Goal: Information Seeking & Learning: Learn about a topic

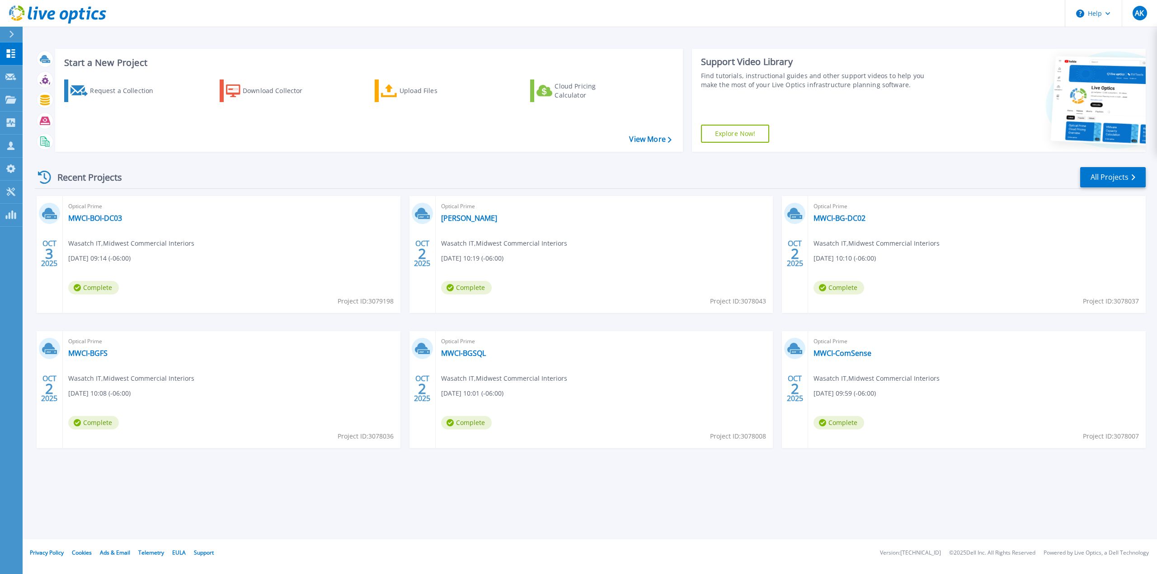
click at [11, 34] on icon at bounding box center [11, 34] width 5 height 7
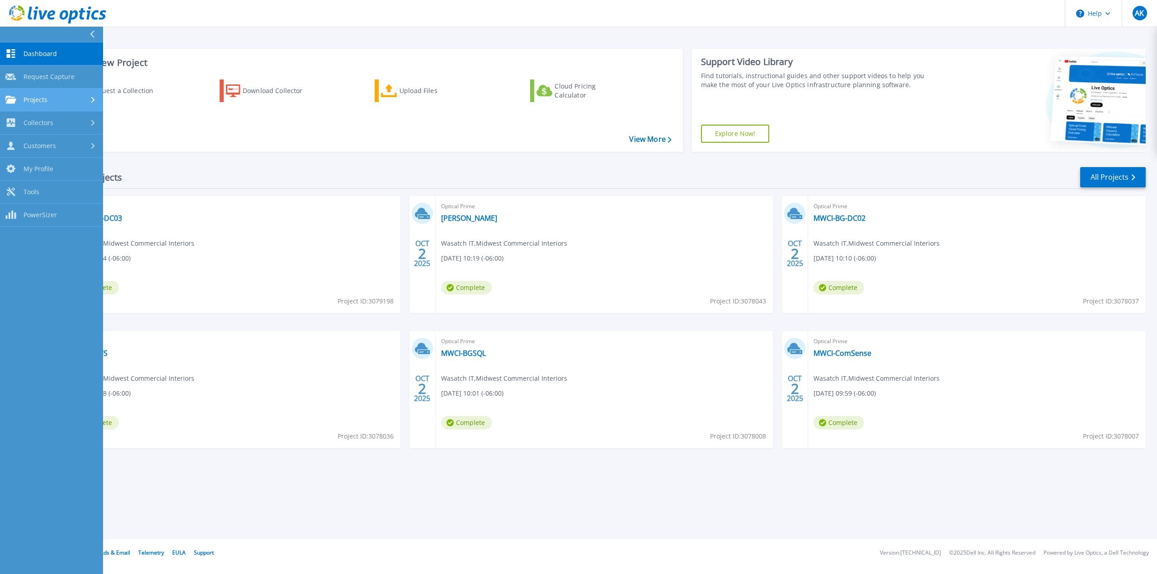
click at [75, 98] on div "Projects" at bounding box center [51, 100] width 92 height 8
click at [818, 529] on div "Start a New Project Request a Collection Download Collector Upload Files Cloud …" at bounding box center [590, 270] width 1134 height 540
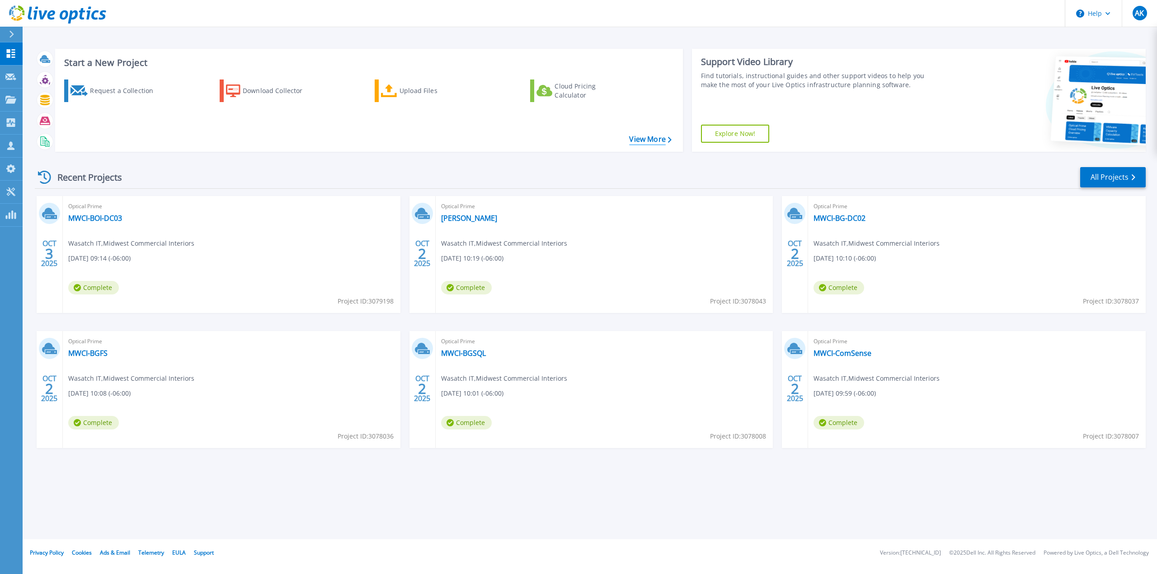
click at [639, 139] on link "View More" at bounding box center [650, 139] width 42 height 9
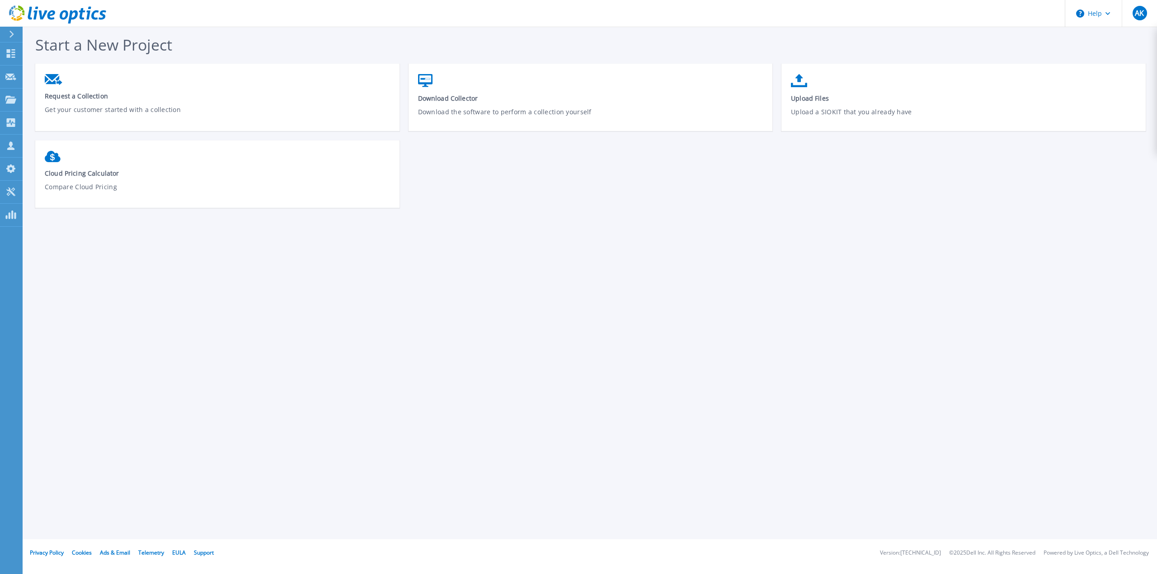
click at [13, 36] on icon at bounding box center [11, 34] width 5 height 7
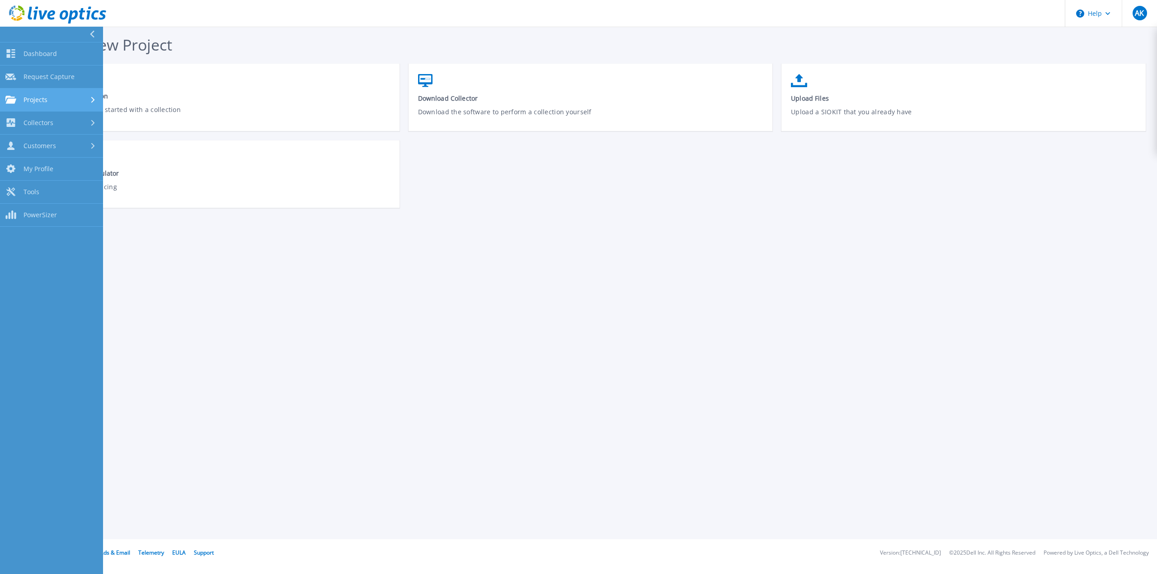
click at [37, 100] on span "Projects" at bounding box center [35, 100] width 24 height 8
click at [61, 126] on link "Search Projects" at bounding box center [51, 123] width 103 height 23
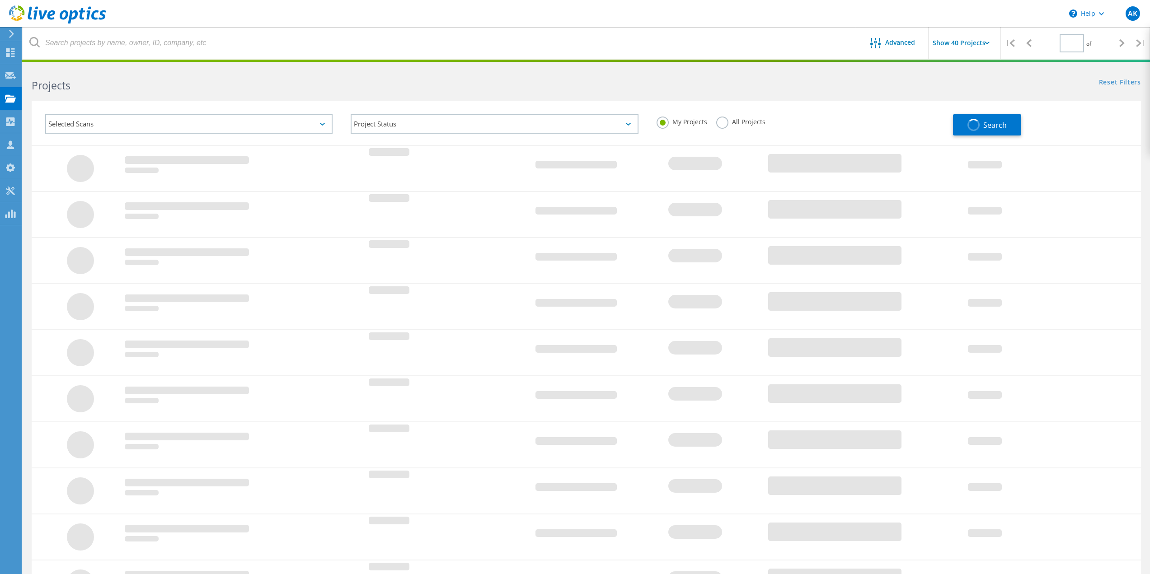
type input "1"
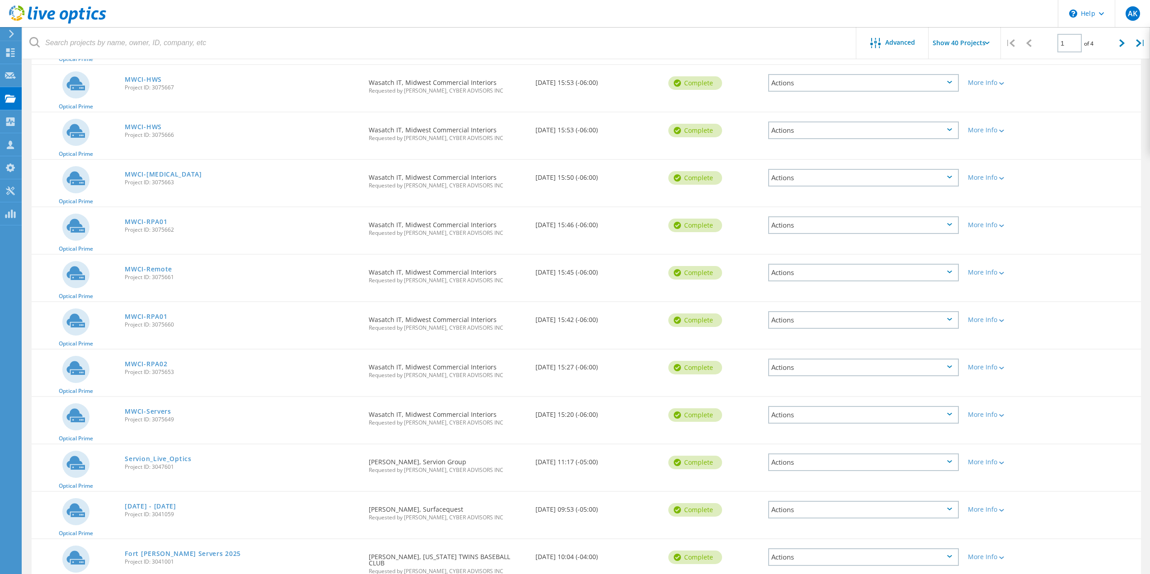
scroll to position [723, 0]
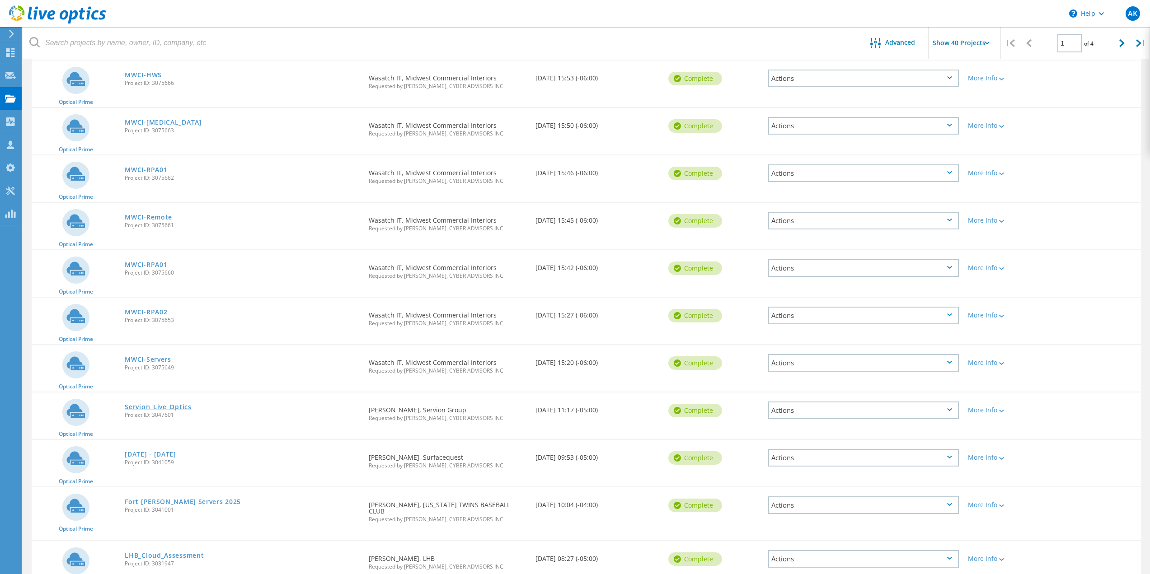
click at [141, 408] on link "Servion_Live_Optics" at bounding box center [158, 407] width 66 height 6
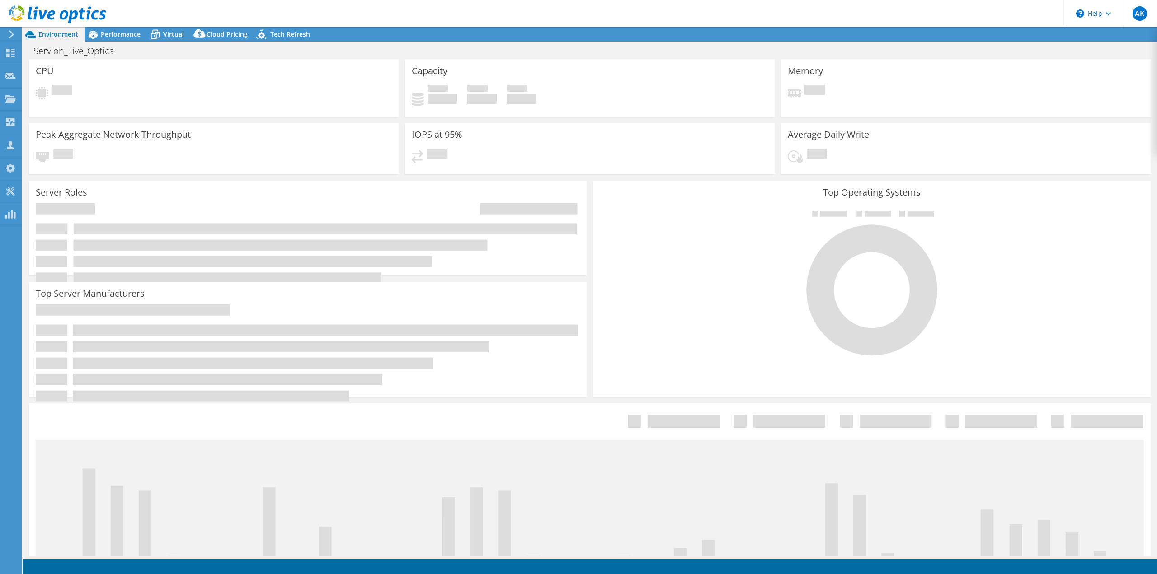
select select "USD"
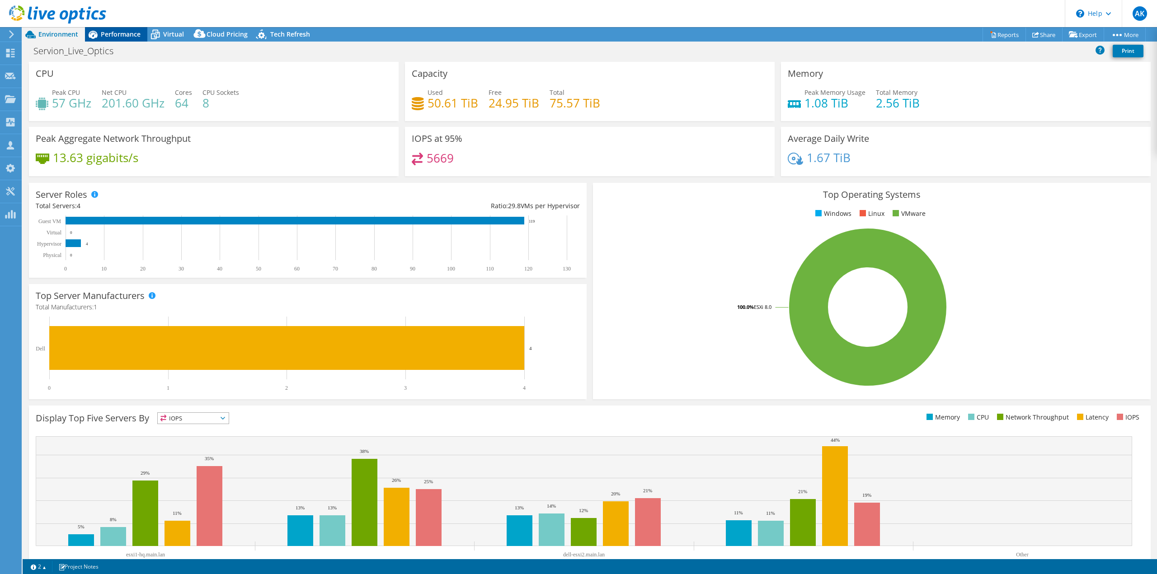
click at [117, 33] on span "Performance" at bounding box center [121, 34] width 40 height 9
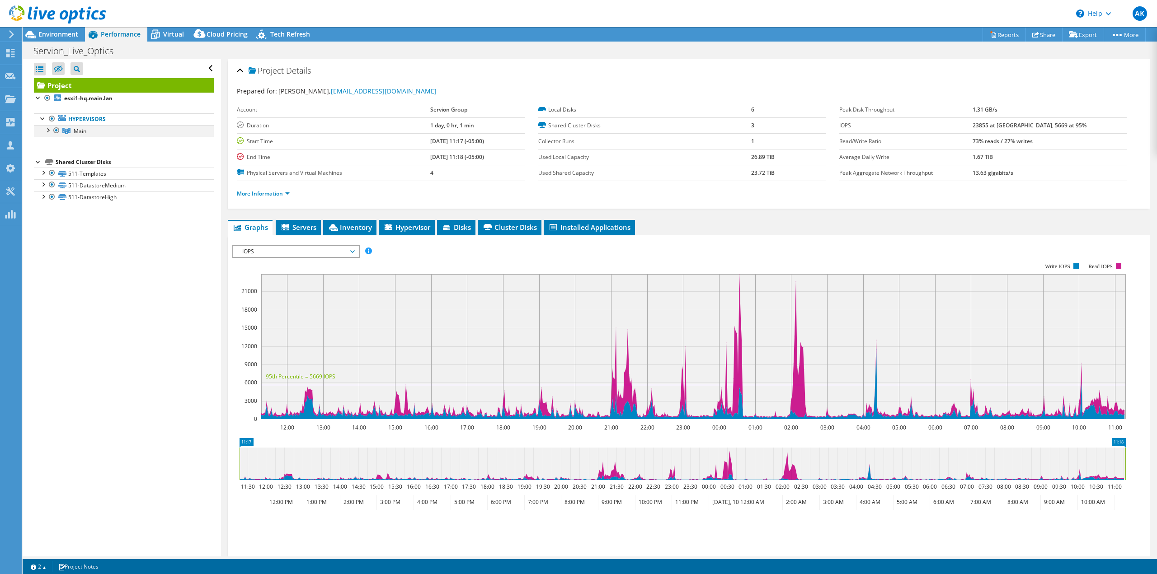
click at [47, 129] on div at bounding box center [47, 129] width 9 height 9
click at [297, 250] on span "IOPS" at bounding box center [296, 251] width 116 height 11
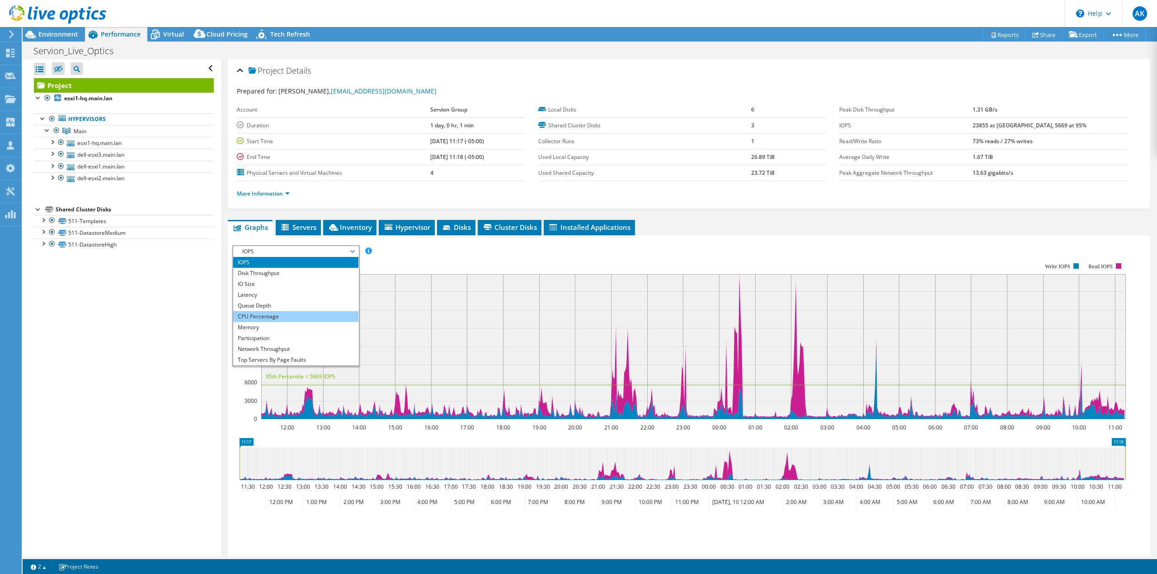
click at [257, 316] on li "CPU Percentage" at bounding box center [295, 316] width 125 height 11
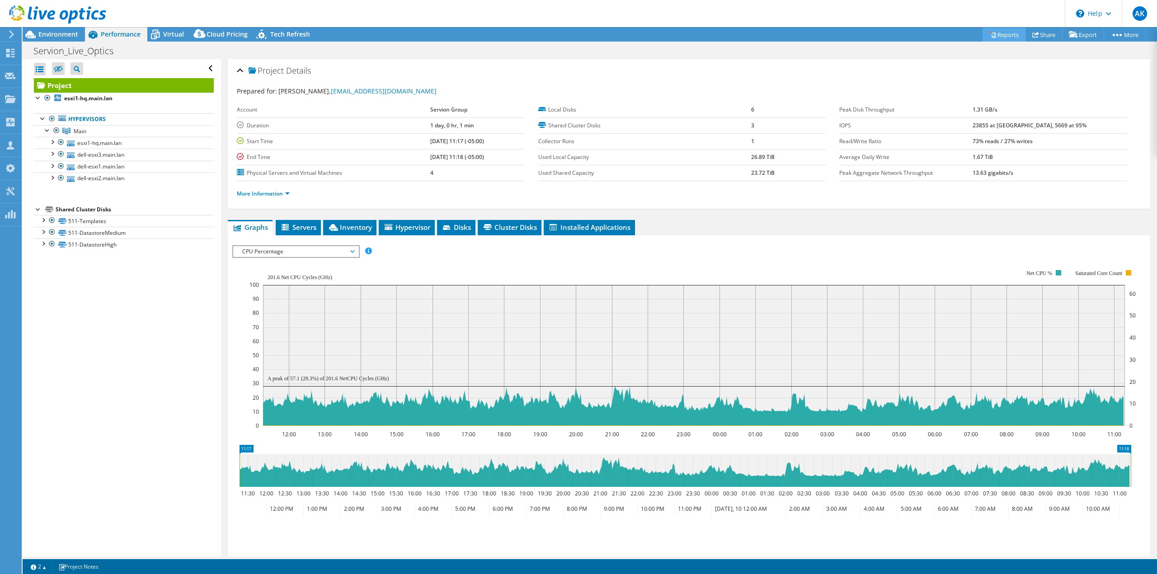
click at [1013, 33] on link "Reports" at bounding box center [1003, 35] width 43 height 14
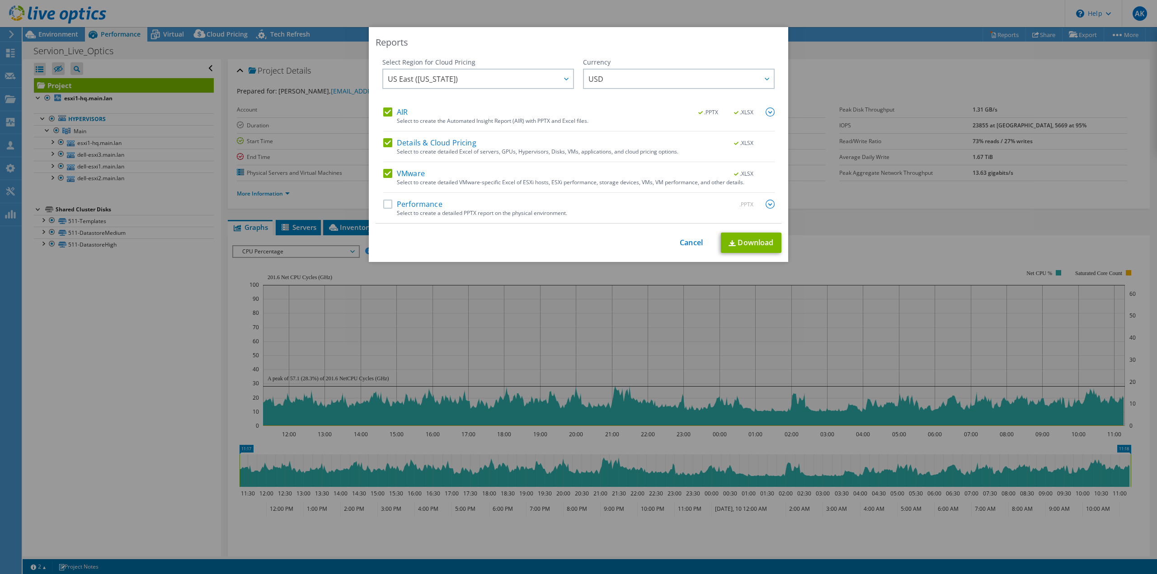
click at [386, 141] on label "Details & Cloud Pricing" at bounding box center [429, 142] width 93 height 9
click at [0, 0] on input "Details & Cloud Pricing" at bounding box center [0, 0] width 0 height 0
click at [386, 141] on label "Details & Cloud Pricing" at bounding box center [429, 142] width 93 height 9
click at [0, 0] on input "Details & Cloud Pricing" at bounding box center [0, 0] width 0 height 0
click at [386, 113] on label "AIR" at bounding box center [395, 112] width 24 height 9
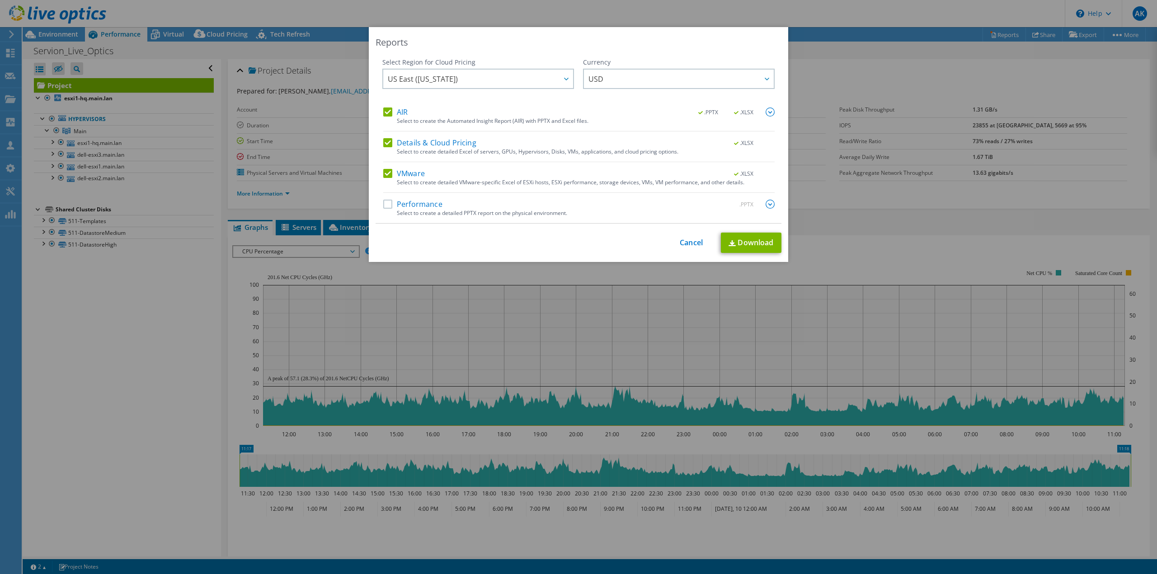
click at [0, 0] on input "AIR" at bounding box center [0, 0] width 0 height 0
click at [390, 201] on label "Performance" at bounding box center [412, 204] width 59 height 9
click at [0, 0] on input "Performance" at bounding box center [0, 0] width 0 height 0
click at [755, 242] on link "Download" at bounding box center [751, 243] width 61 height 20
click at [181, 319] on div "Reports Select Region for Cloud Pricing Asia Pacific ([GEOGRAPHIC_DATA]) [GEOGR…" at bounding box center [578, 287] width 1157 height 520
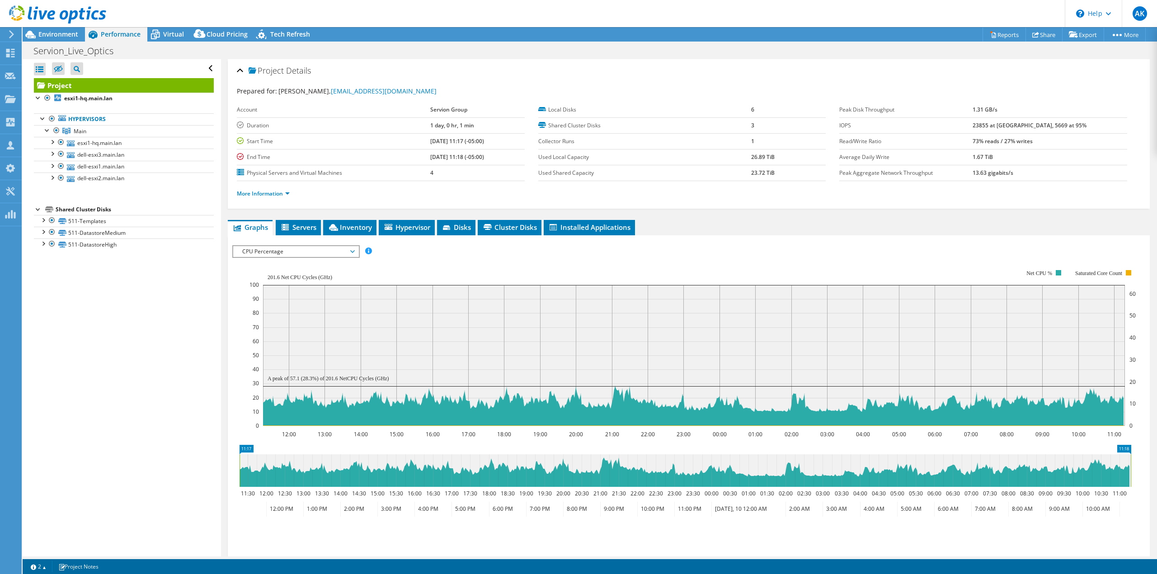
click at [145, 365] on div "Open All Close All Hide Excluded Nodes Project Tree Filter" at bounding box center [122, 308] width 198 height 498
click at [98, 142] on link "esxi1-hq.main.lan" at bounding box center [124, 143] width 180 height 12
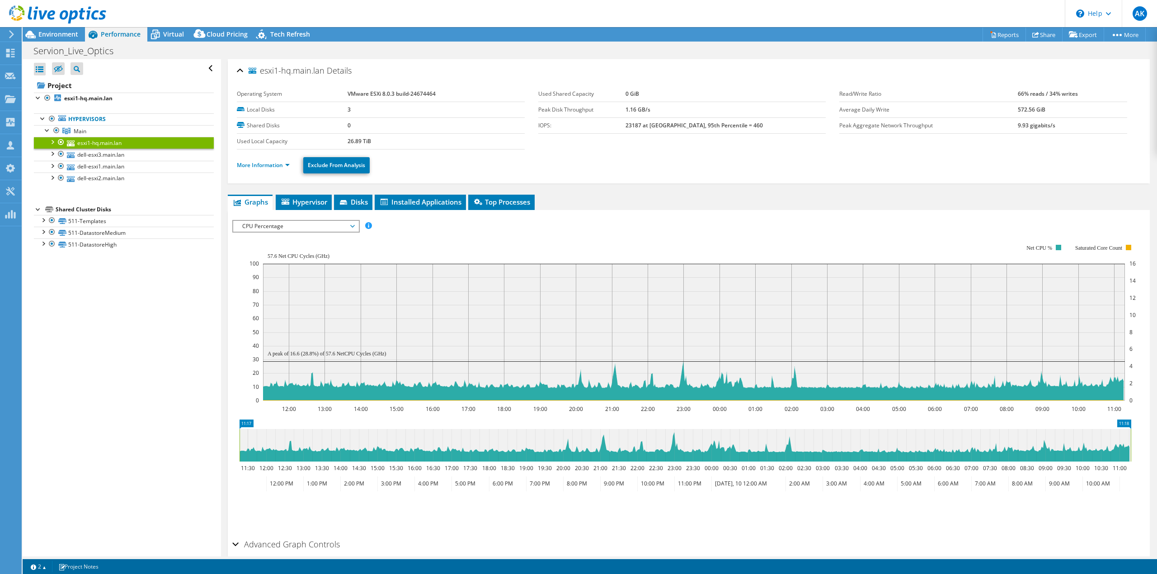
click at [270, 161] on li "More Information" at bounding box center [266, 165] width 58 height 10
click at [278, 165] on link "More Information" at bounding box center [263, 165] width 53 height 8
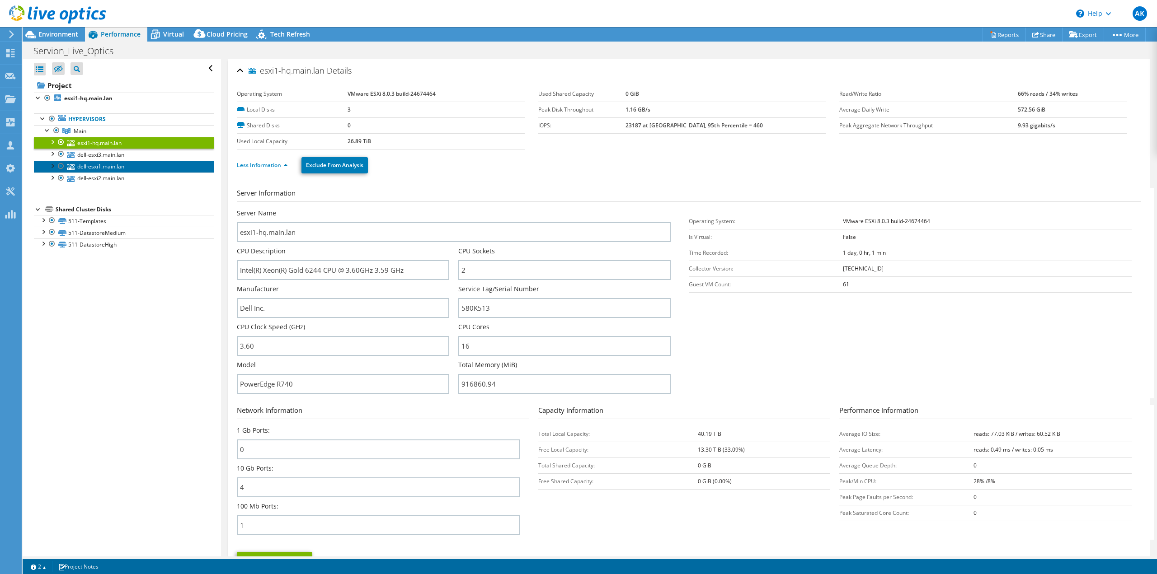
click at [100, 169] on link "dell-esxi1.main.lan" at bounding box center [124, 167] width 180 height 12
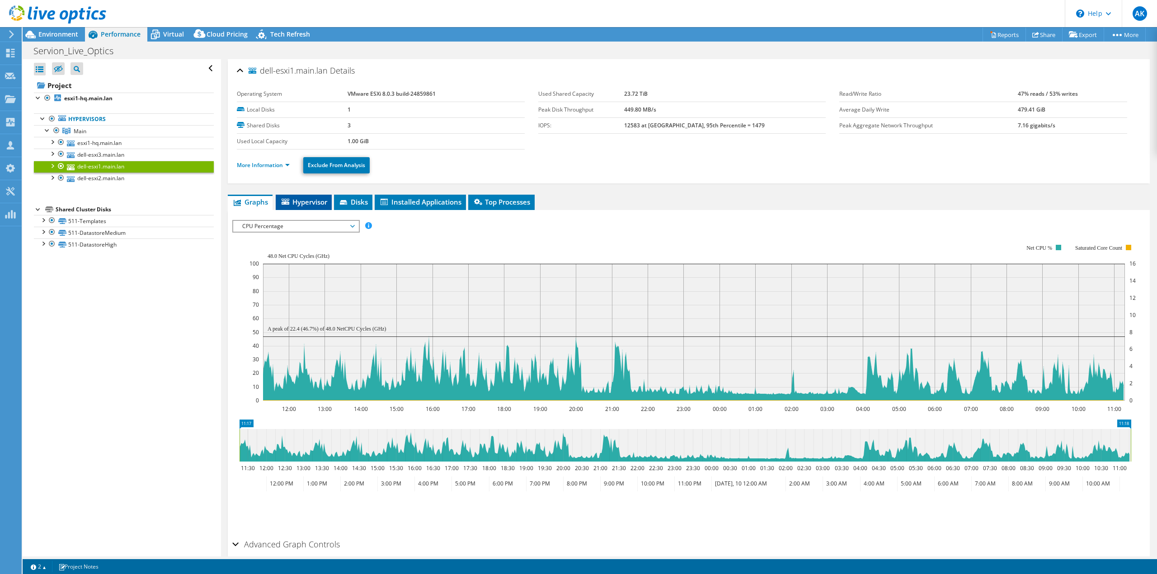
click at [310, 200] on span "Hypervisor" at bounding box center [303, 201] width 47 height 9
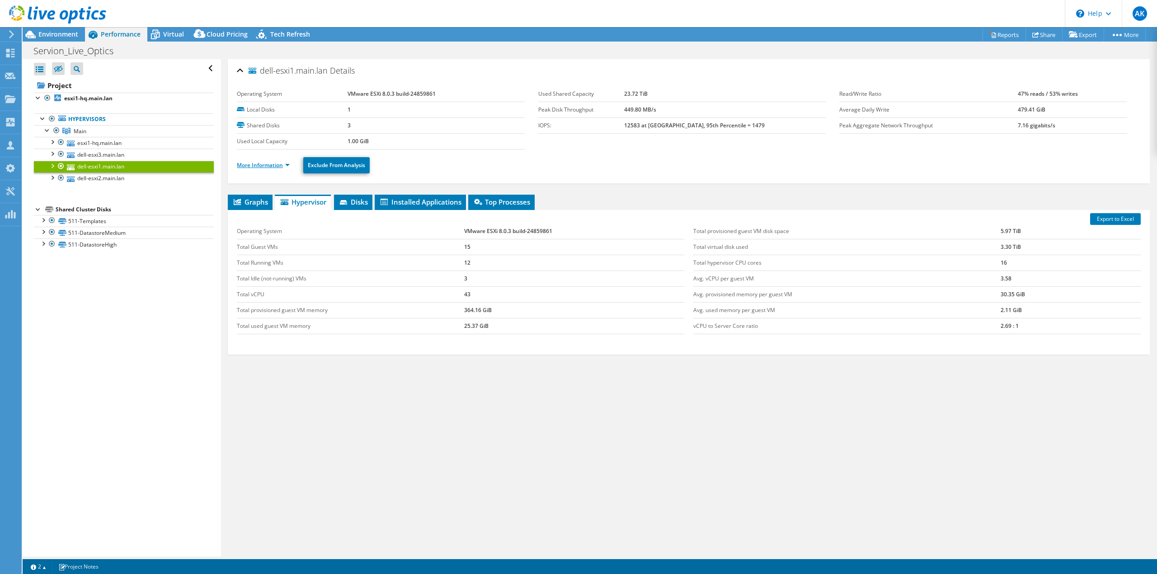
click at [282, 161] on link "More Information" at bounding box center [263, 165] width 53 height 8
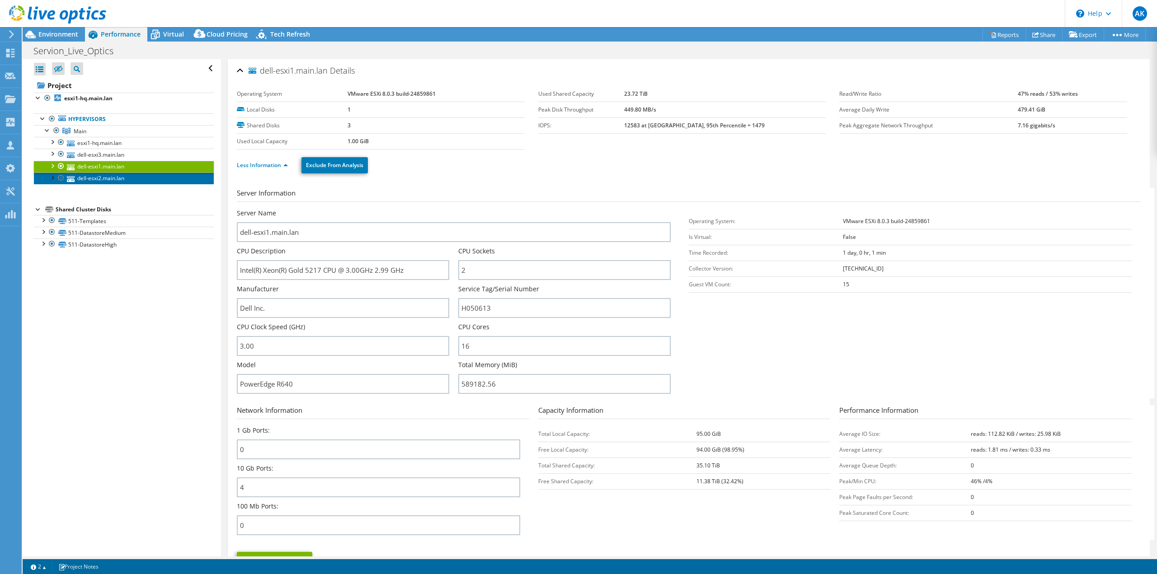
click at [96, 175] on link "dell-esxi2.main.lan" at bounding box center [124, 179] width 180 height 12
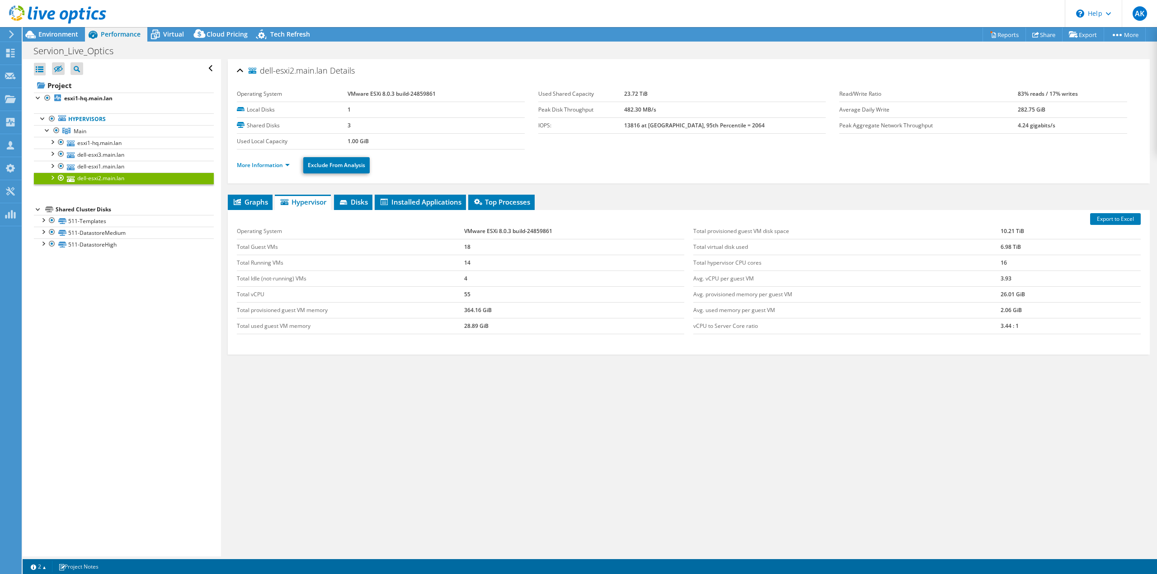
click at [269, 169] on li "More Information" at bounding box center [266, 165] width 58 height 10
click at [269, 164] on link "More Information" at bounding box center [263, 165] width 53 height 8
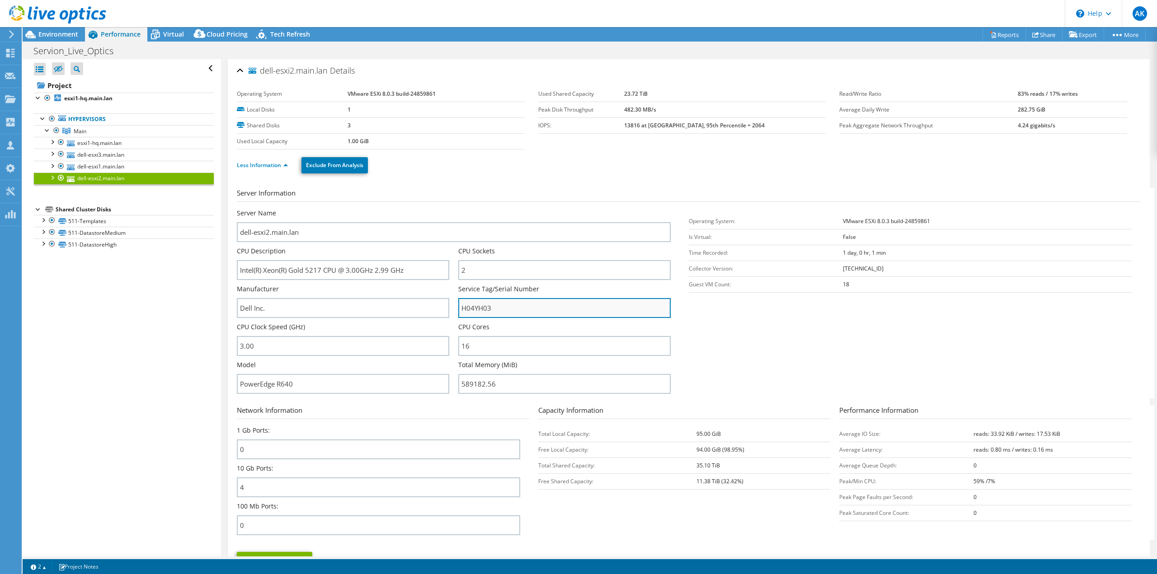
click at [476, 310] on input "H04YH03" at bounding box center [564, 308] width 212 height 20
drag, startPoint x: 808, startPoint y: 372, endPoint x: 800, endPoint y: 369, distance: 9.2
click at [805, 370] on section "Server Information Server Name dell-esxi2.main.lan CPU Description Intel(R) Xeo…" at bounding box center [691, 293] width 908 height 211
click at [795, 324] on section "Server Information Server Name dell-esxi2.main.lan CPU Description Intel(R) Xeo…" at bounding box center [691, 293] width 908 height 211
